Goal: Task Accomplishment & Management: Use online tool/utility

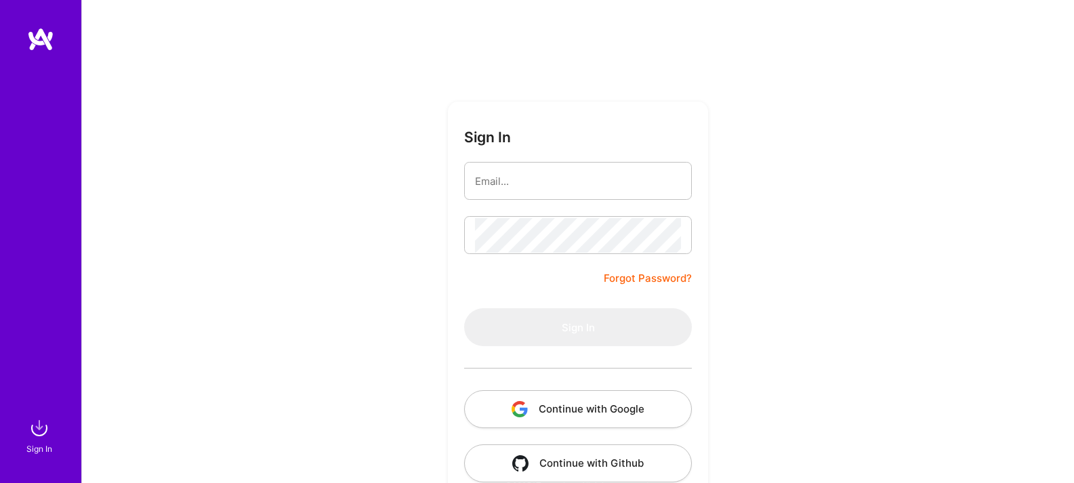
click at [625, 414] on button "Continue with Google" at bounding box center [578, 409] width 228 height 38
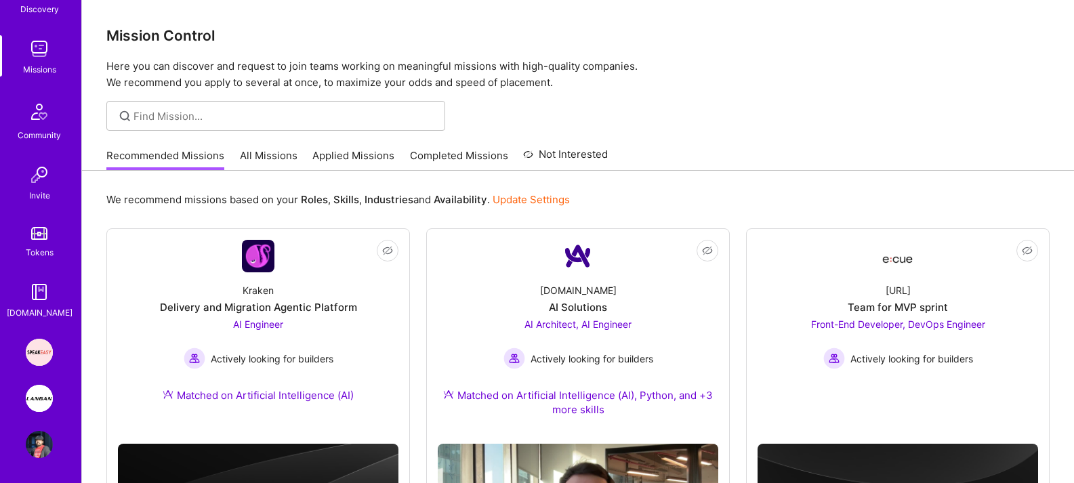
scroll to position [169, 0]
click at [41, 392] on img at bounding box center [39, 396] width 27 height 27
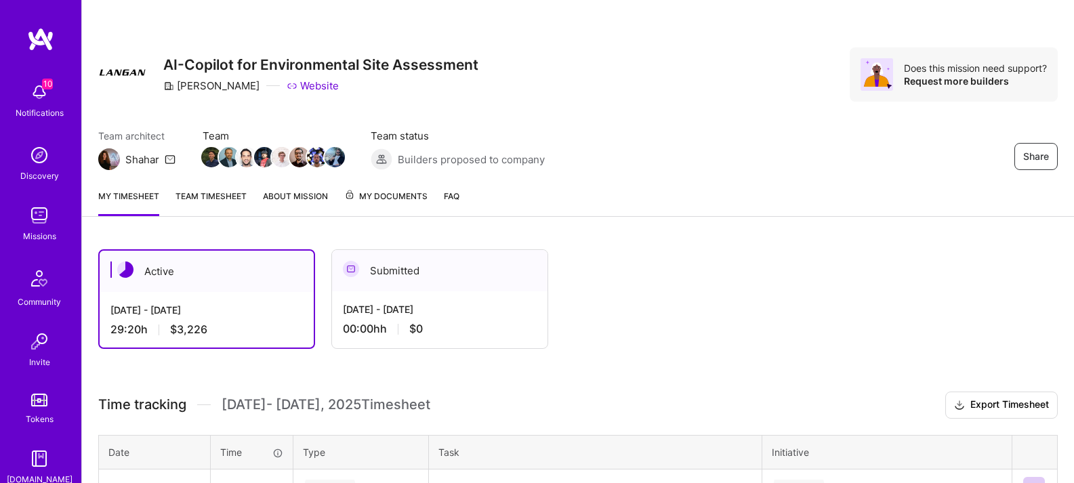
click at [215, 190] on link "Team timesheet" at bounding box center [211, 202] width 71 height 27
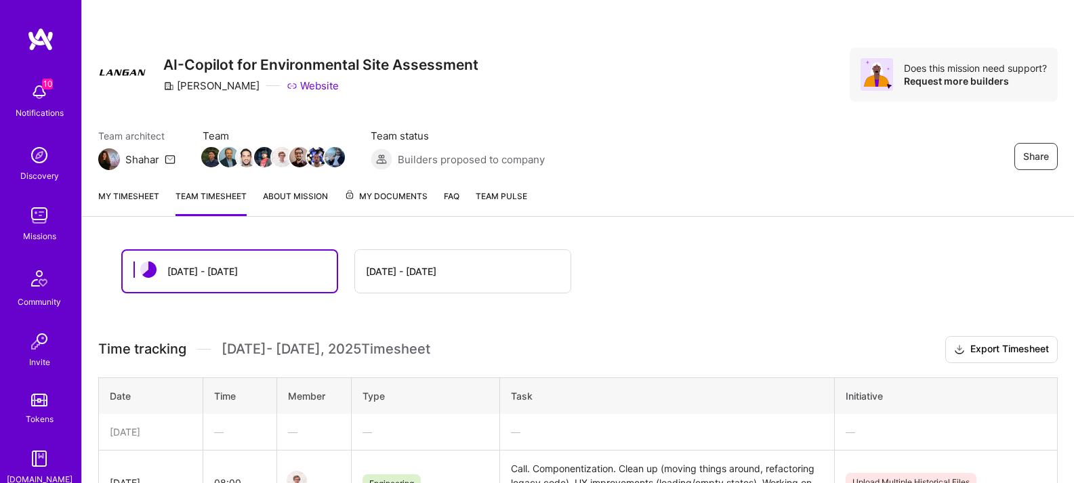
click at [137, 196] on link "My timesheet" at bounding box center [128, 202] width 61 height 27
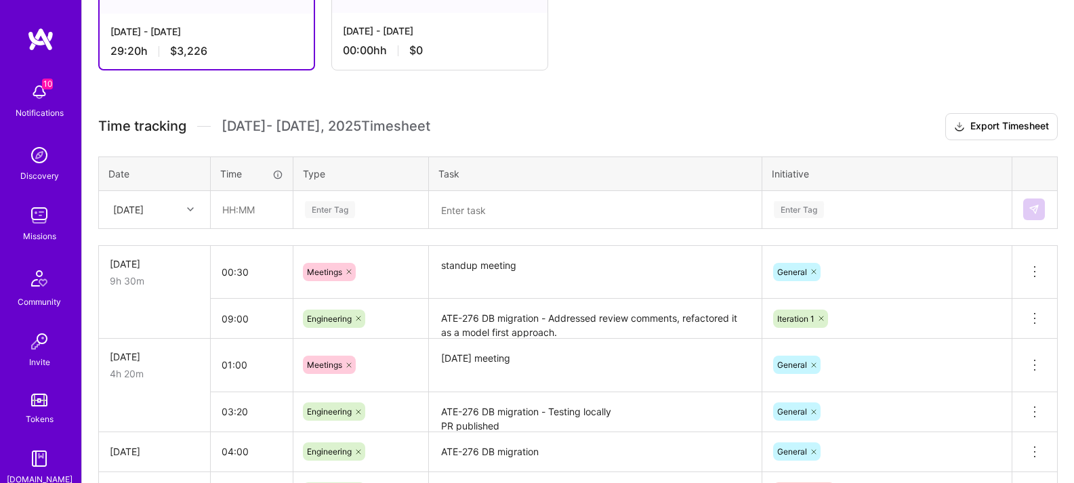
scroll to position [283, 0]
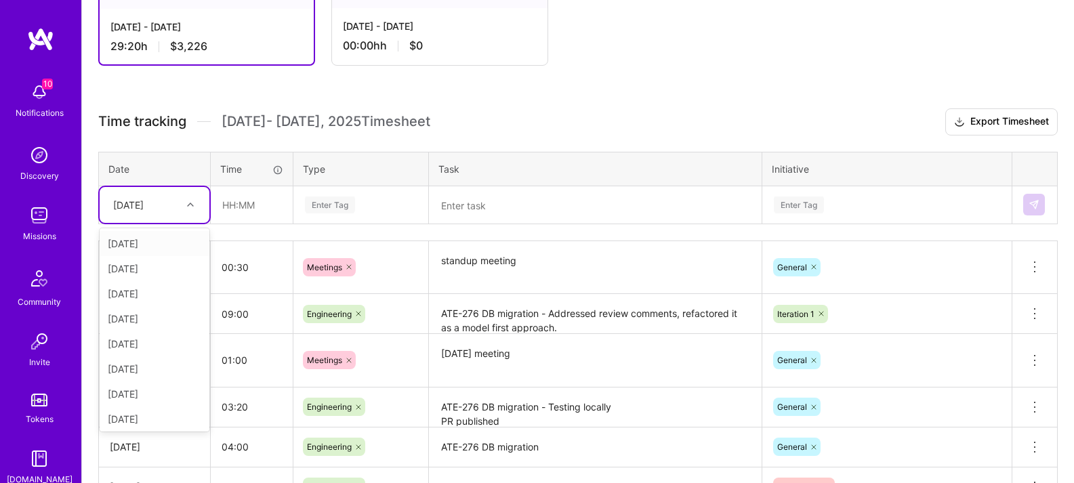
click at [187, 209] on div at bounding box center [192, 205] width 21 height 18
click at [163, 413] on div "[DATE]" at bounding box center [155, 416] width 110 height 25
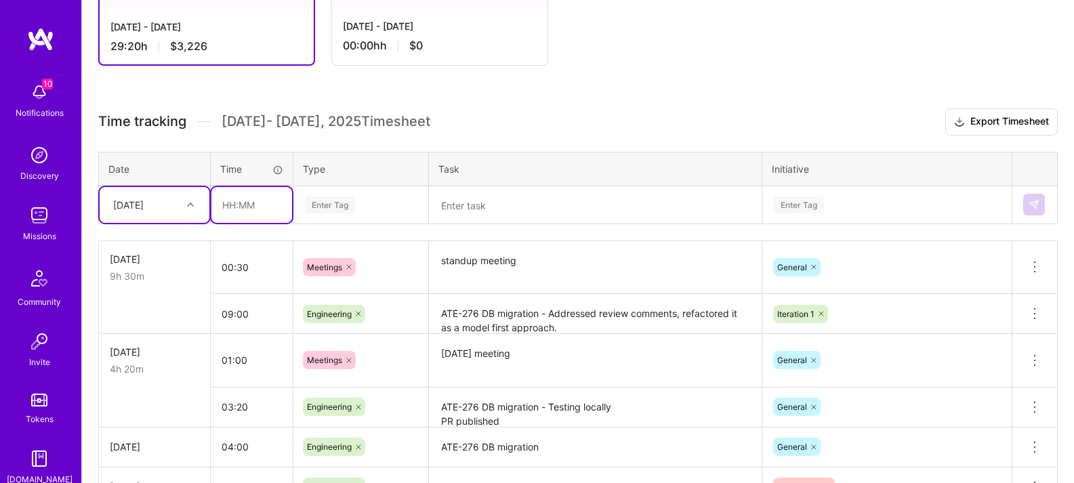
click at [263, 211] on input "text" at bounding box center [251, 205] width 81 height 36
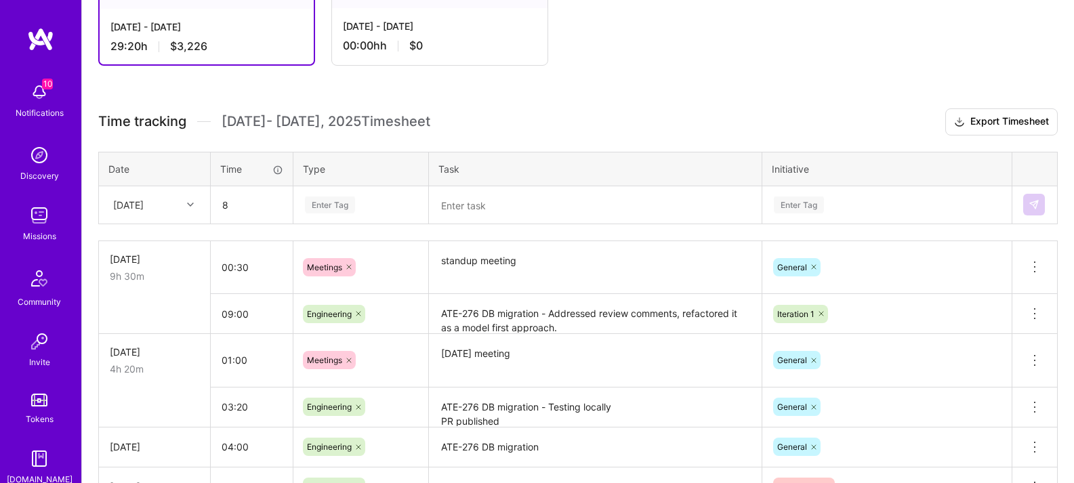
type input "08:00"
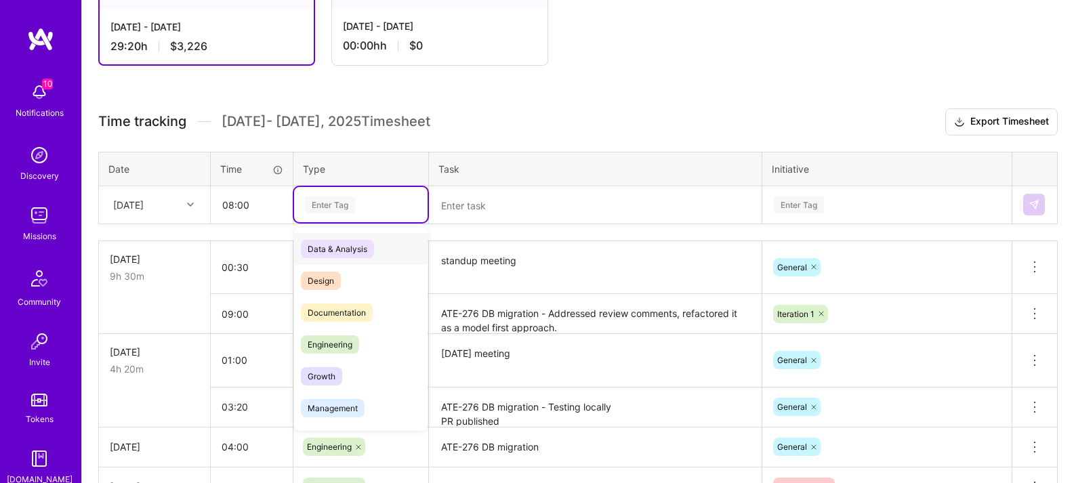
click at [388, 206] on div "Enter Tag" at bounding box center [361, 205] width 115 height 17
click at [354, 340] on span "Engineering" at bounding box center [330, 345] width 58 height 18
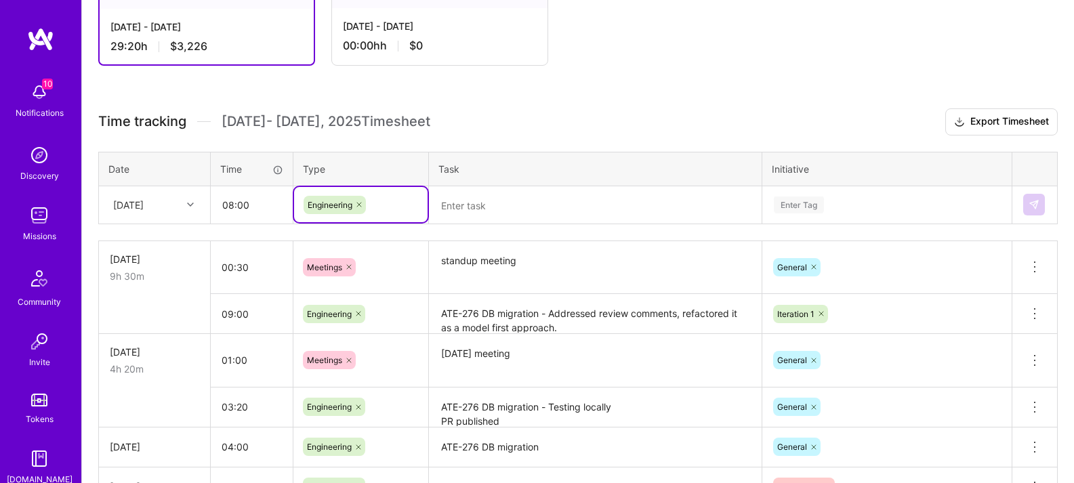
click at [519, 209] on textarea at bounding box center [595, 205] width 330 height 35
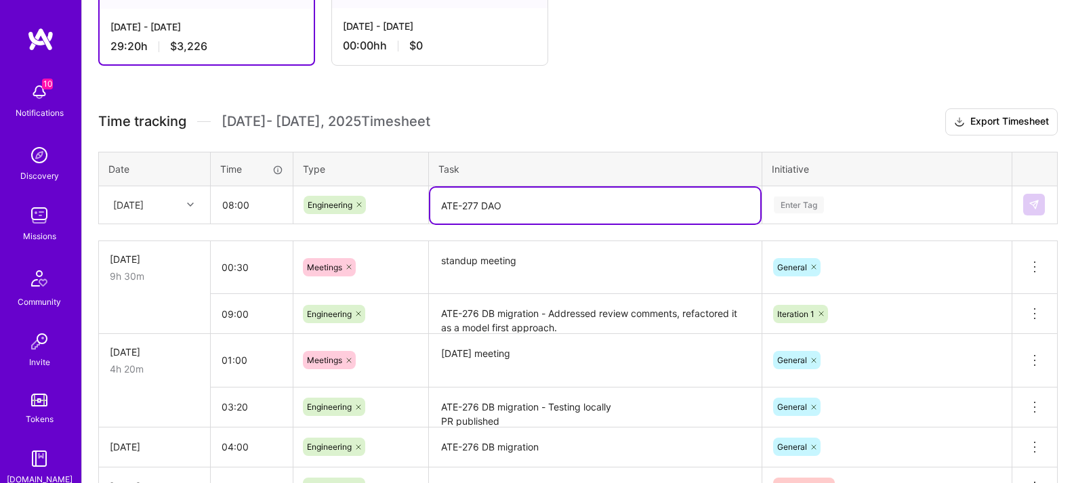
type textarea "ATE-277 DAO"
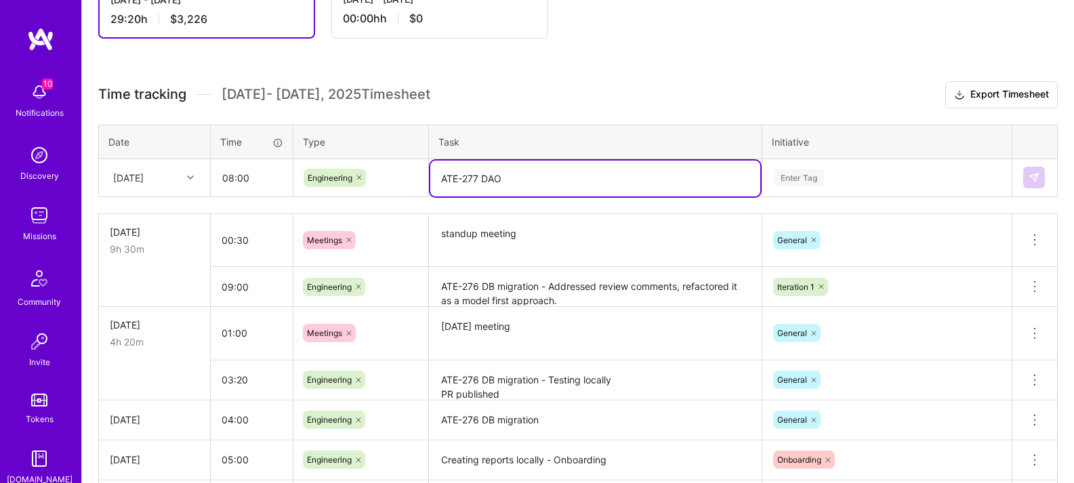
click at [870, 195] on div "Enter Tag" at bounding box center [887, 177] width 248 height 35
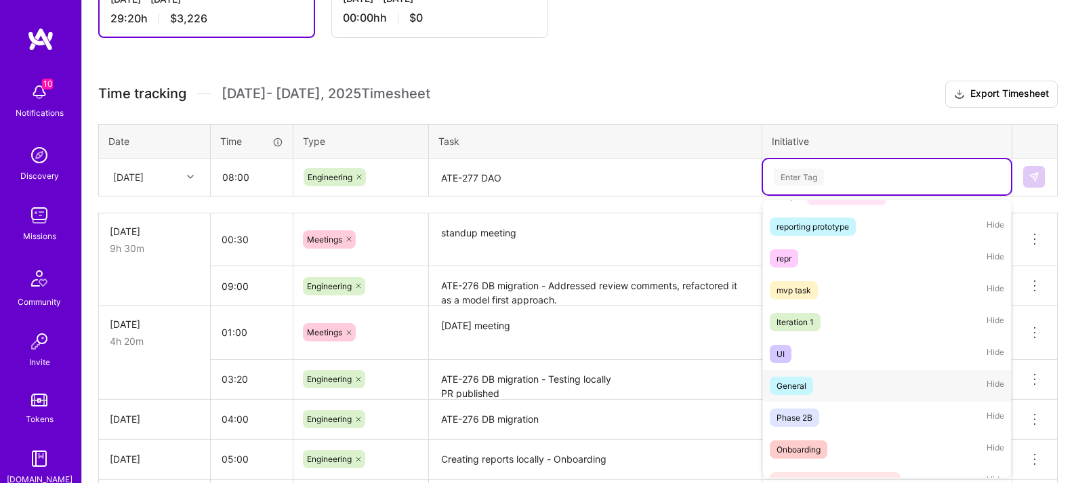
scroll to position [287, 0]
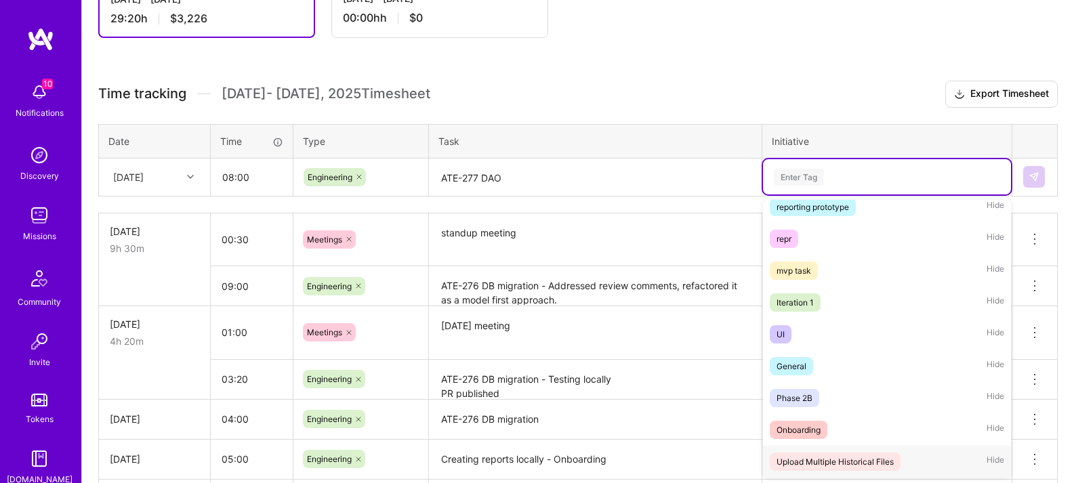
click at [851, 462] on div "Upload Multiple Historical Files" at bounding box center [835, 462] width 117 height 14
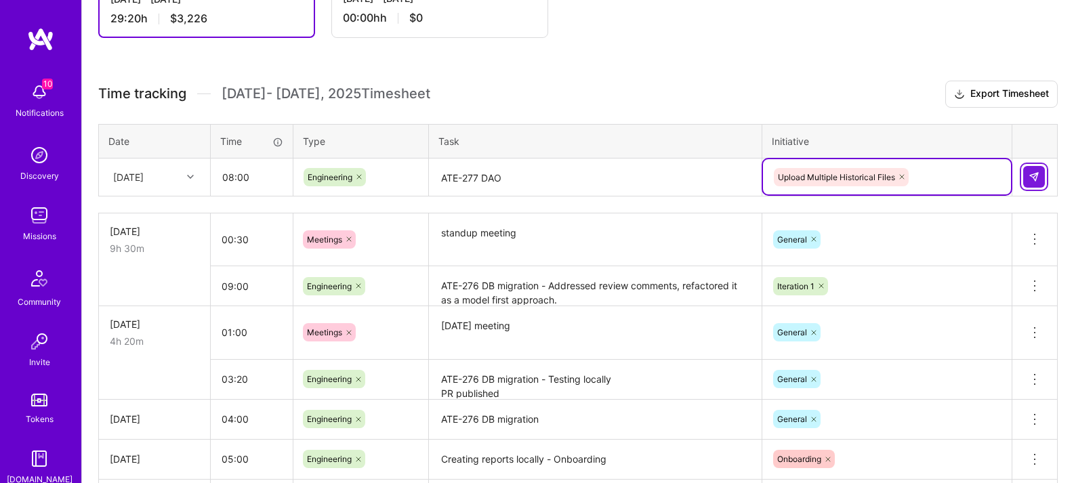
click at [1034, 180] on img at bounding box center [1034, 176] width 11 height 11
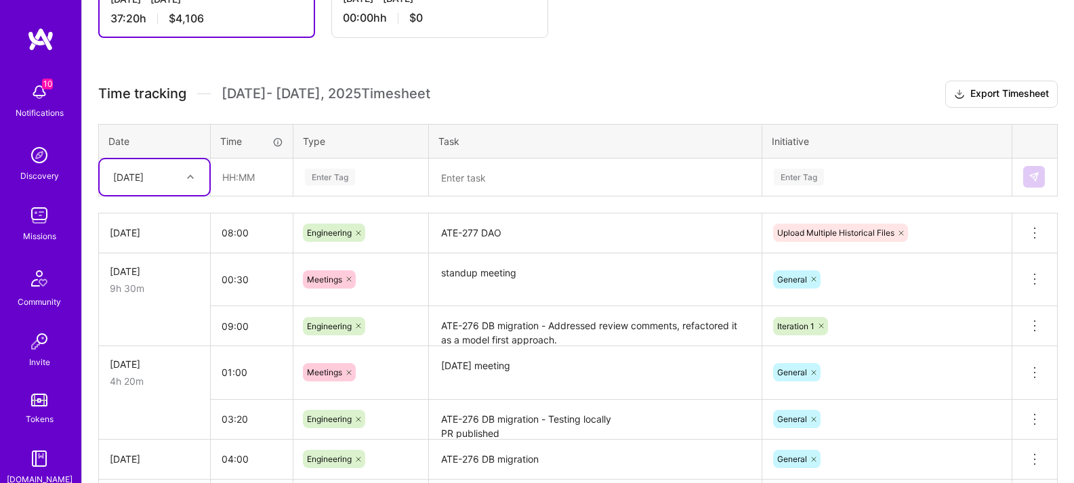
click at [188, 180] on div at bounding box center [192, 177] width 21 height 18
click at [154, 389] on div "[DATE]" at bounding box center [155, 388] width 110 height 25
click at [247, 182] on input "text" at bounding box center [251, 177] width 81 height 36
type input "08:00"
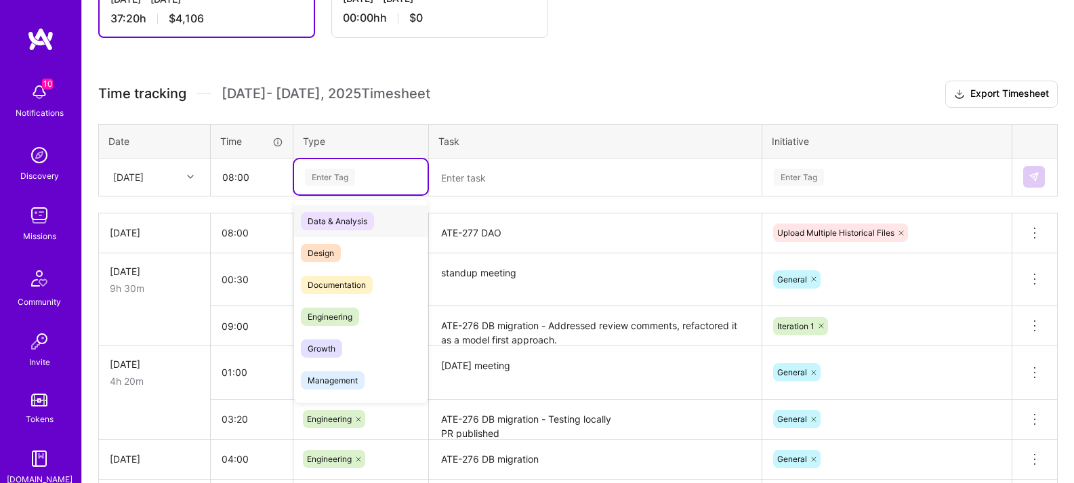
click at [363, 184] on div "Enter Tag" at bounding box center [361, 177] width 115 height 17
click at [338, 314] on span "Engineering" at bounding box center [330, 317] width 58 height 18
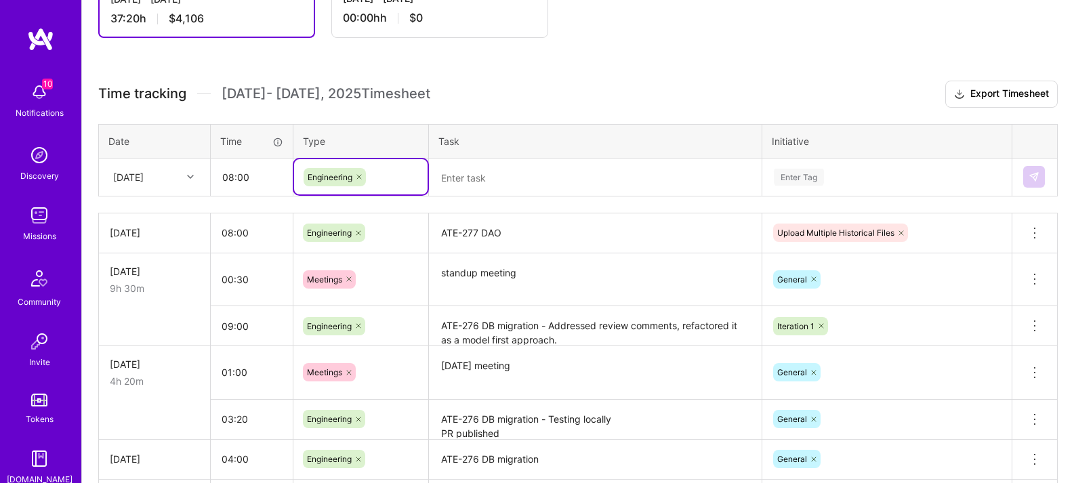
click at [516, 178] on textarea at bounding box center [595, 178] width 330 height 36
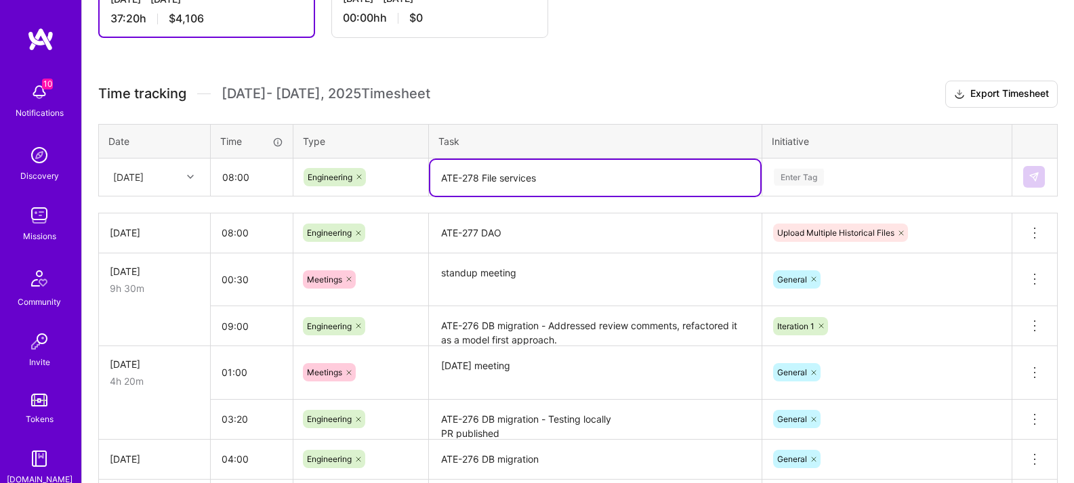
type textarea "ATE-278 File services"
click at [826, 179] on div "Enter Tag" at bounding box center [887, 177] width 229 height 17
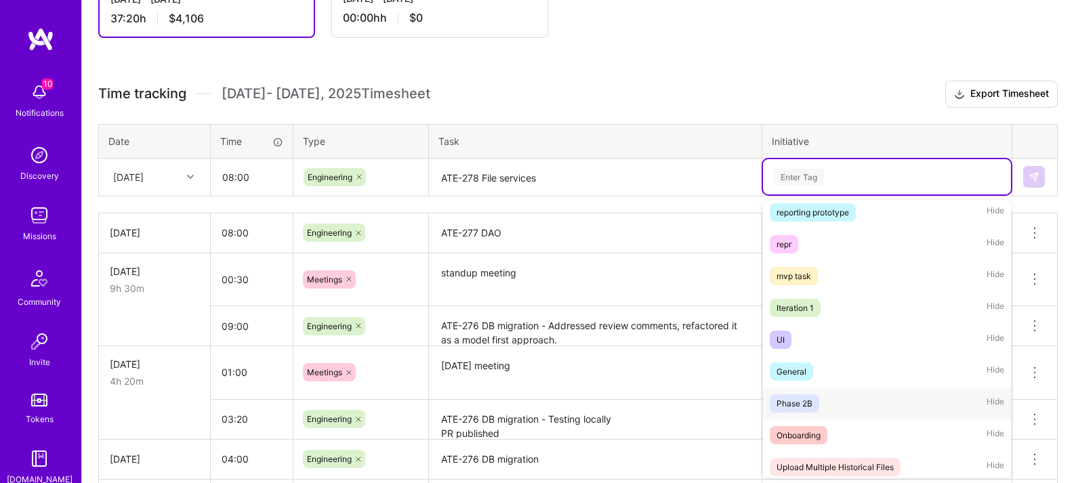
scroll to position [287, 0]
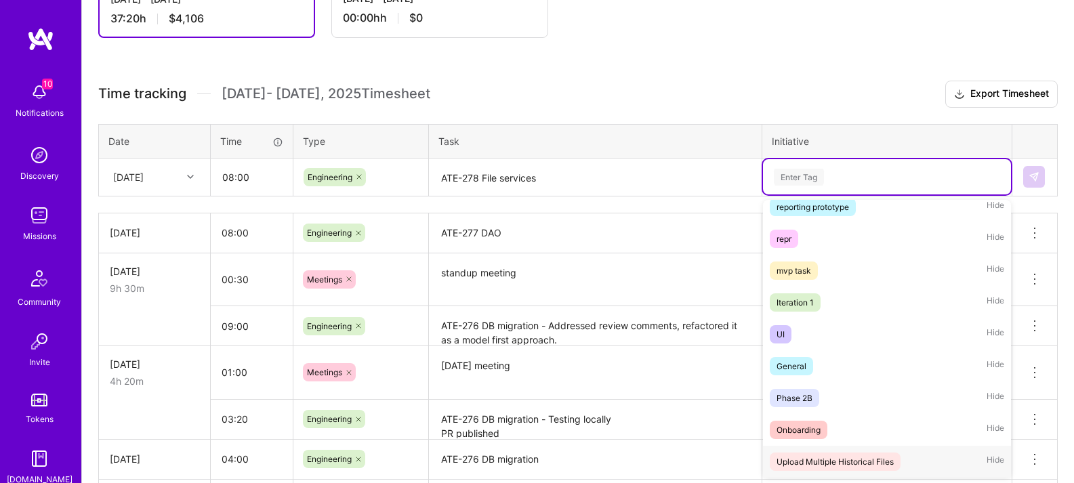
click at [866, 464] on div "Upload Multiple Historical Files" at bounding box center [835, 462] width 117 height 14
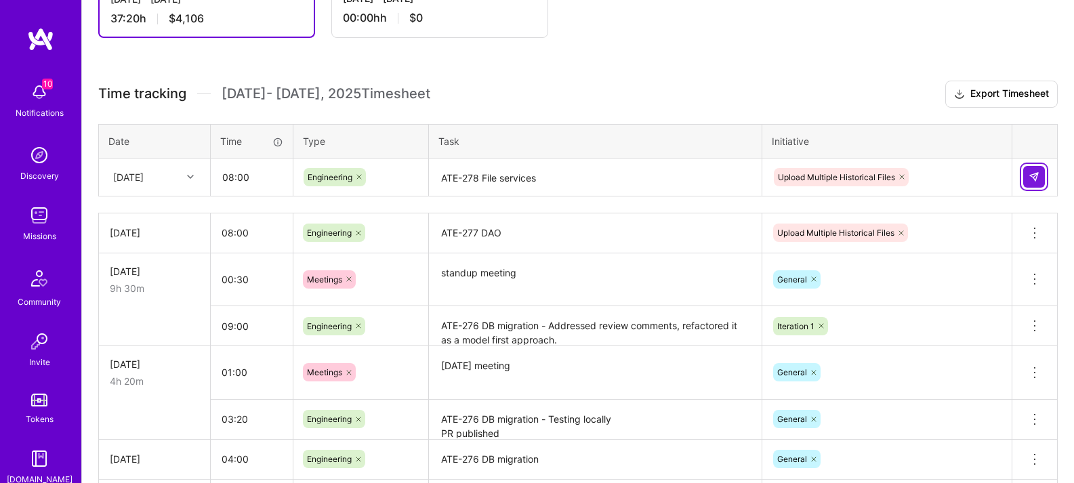
click at [1034, 180] on img at bounding box center [1034, 176] width 11 height 11
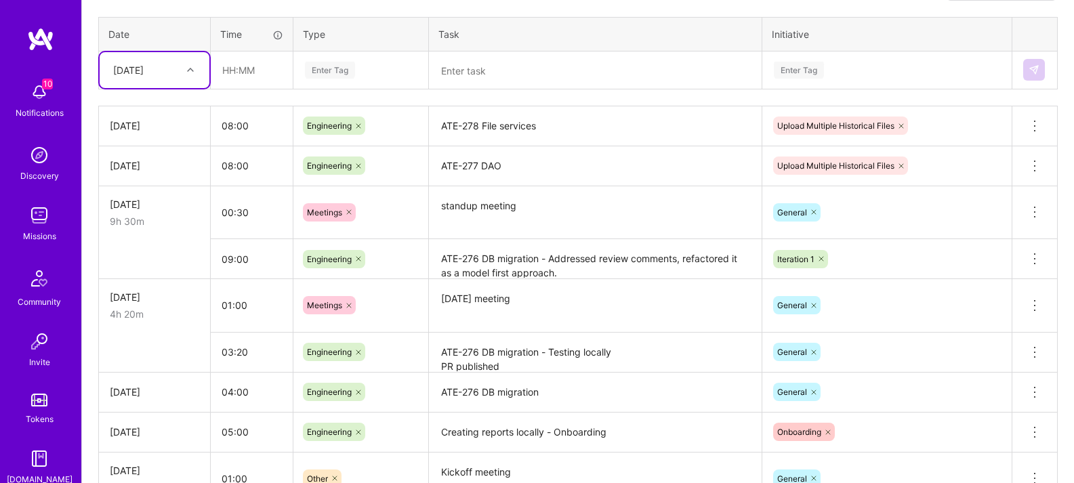
scroll to position [0, 0]
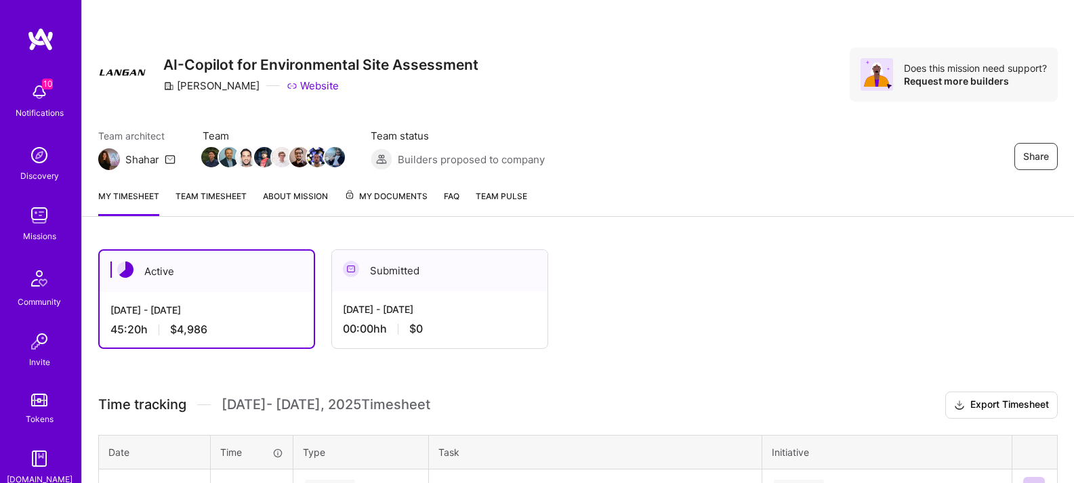
click at [247, 199] on div "My timesheet Team timesheet About Mission My Documents FAQ Team Pulse" at bounding box center [578, 197] width 992 height 39
click at [235, 203] on link "Team timesheet" at bounding box center [211, 202] width 71 height 27
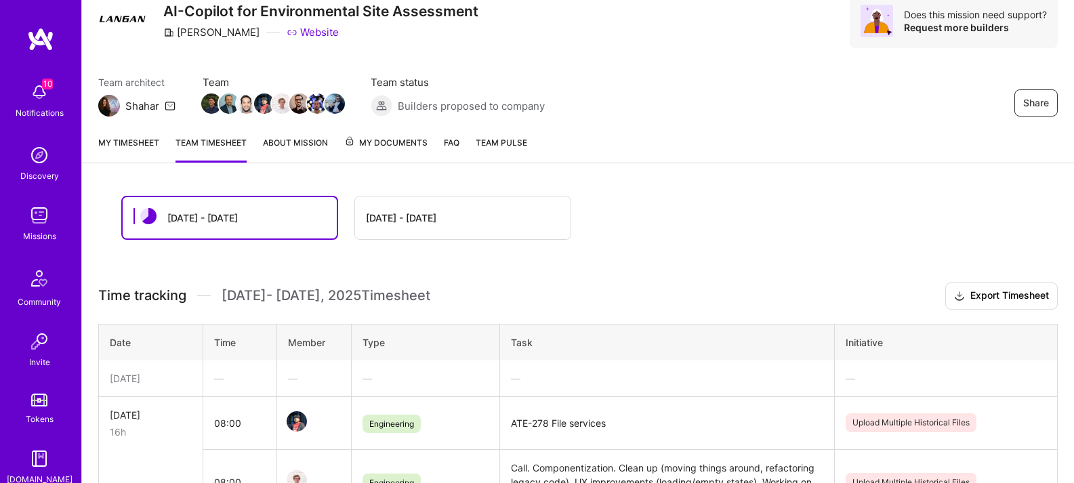
scroll to position [51, 0]
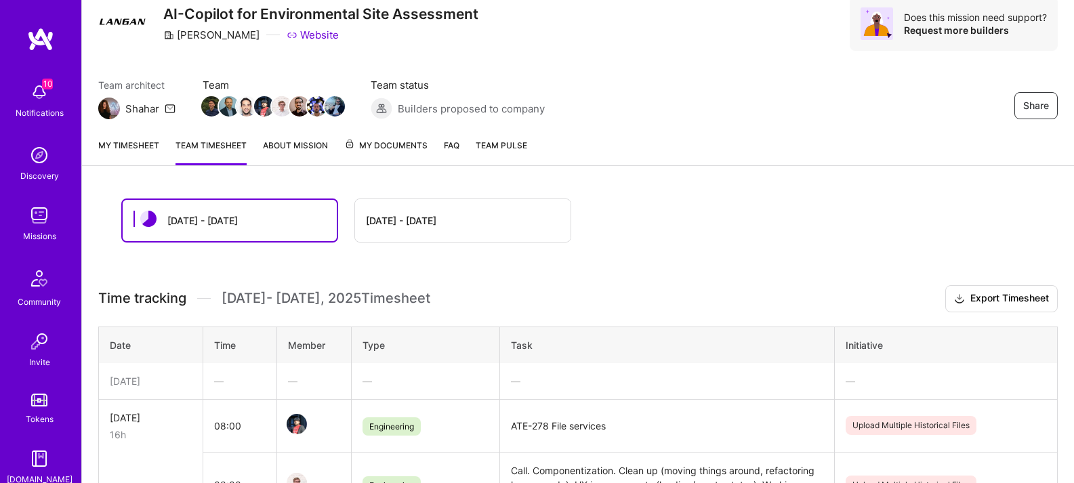
click at [143, 151] on link "My timesheet" at bounding box center [128, 151] width 61 height 27
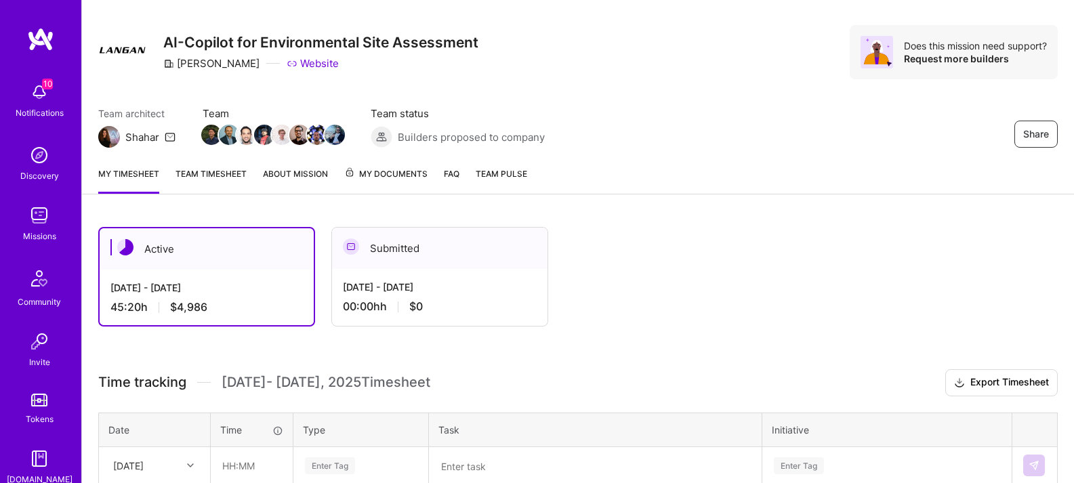
scroll to position [24, 0]
